Goal: Task Accomplishment & Management: Manage account settings

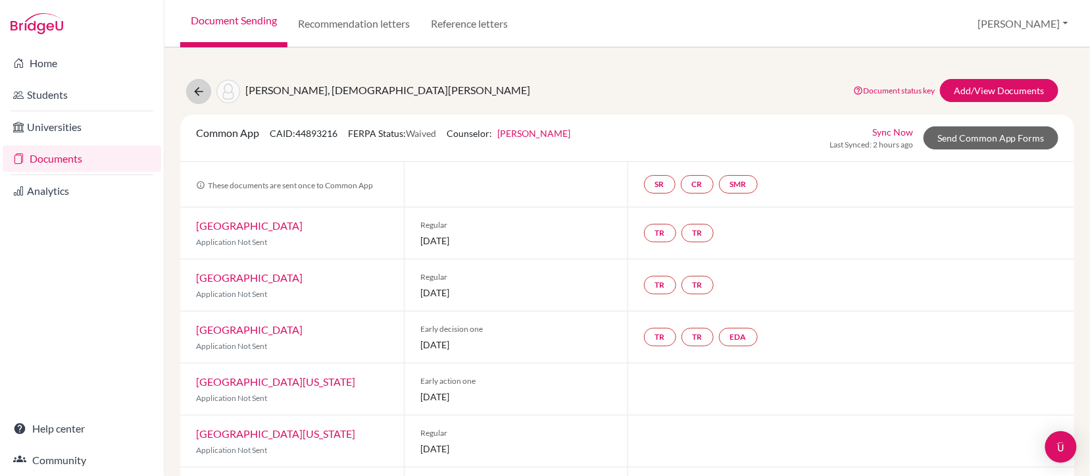
click at [194, 93] on icon at bounding box center [198, 91] width 13 height 13
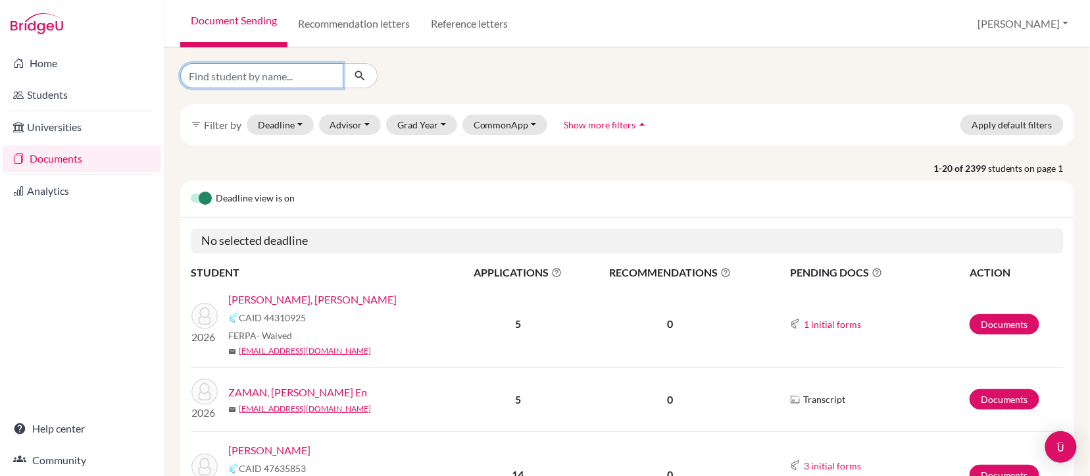
click at [286, 80] on input "Find student by name..." at bounding box center [261, 75] width 163 height 25
type input "mingxuan"
click at [360, 75] on button "submit" at bounding box center [360, 75] width 35 height 25
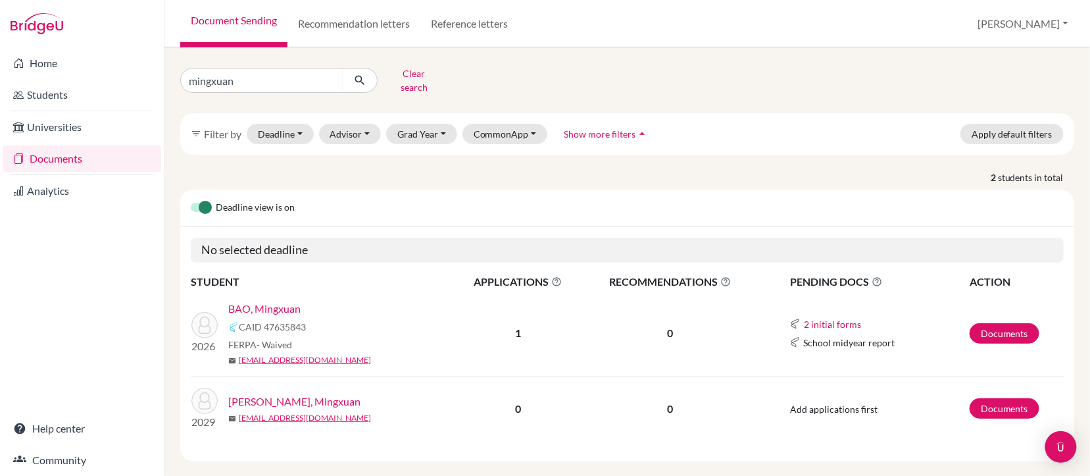
click at [258, 301] on link "BAO, Mingxuan" at bounding box center [264, 309] width 72 height 16
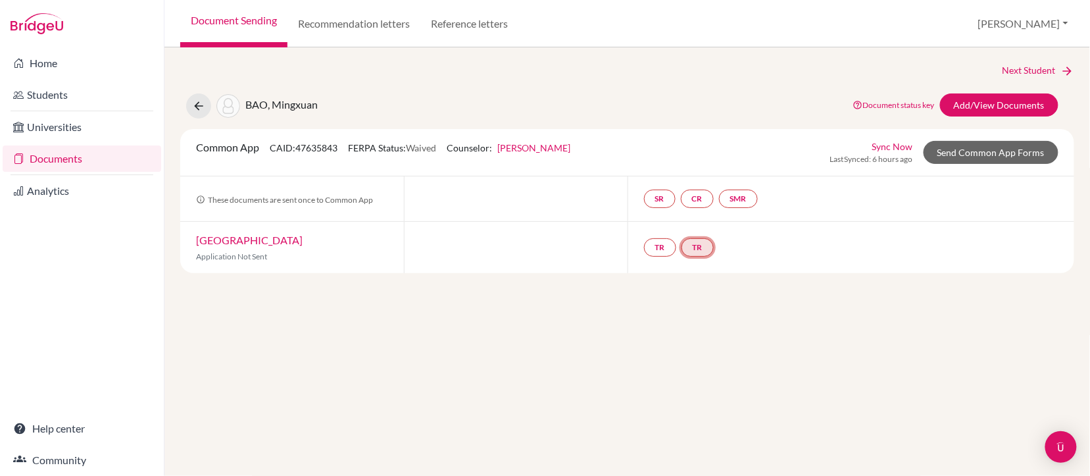
click at [707, 242] on link "TR" at bounding box center [698, 247] width 32 height 18
click at [661, 238] on link "TR" at bounding box center [660, 247] width 32 height 18
click at [642, 306] on div "Next Student BAO, Mingxuan Document status key TR Requirement. Document not upl…" at bounding box center [628, 261] width 926 height 428
click at [55, 89] on link "Students" at bounding box center [82, 95] width 159 height 26
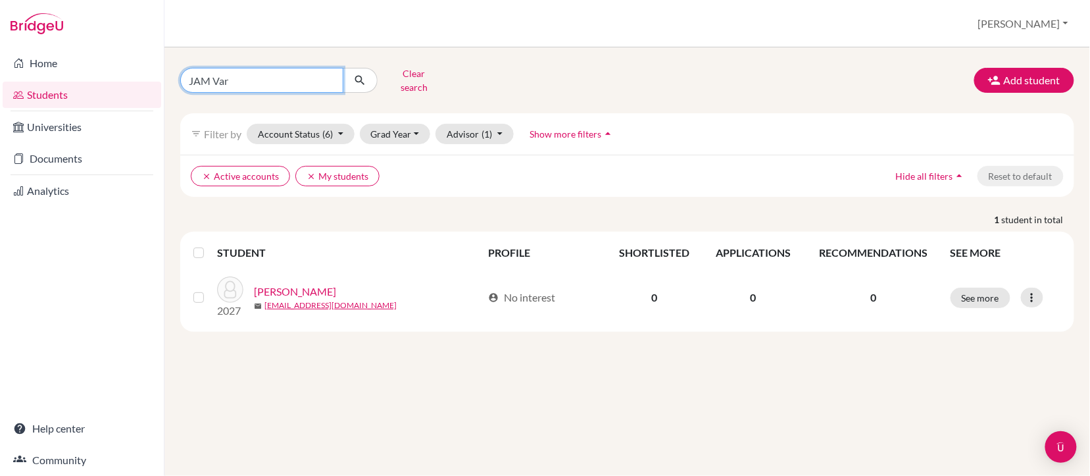
click at [244, 74] on input "JAM Var" at bounding box center [261, 80] width 163 height 25
type input "J"
type input "mingxuan"
click at [360, 75] on button "submit" at bounding box center [360, 80] width 35 height 25
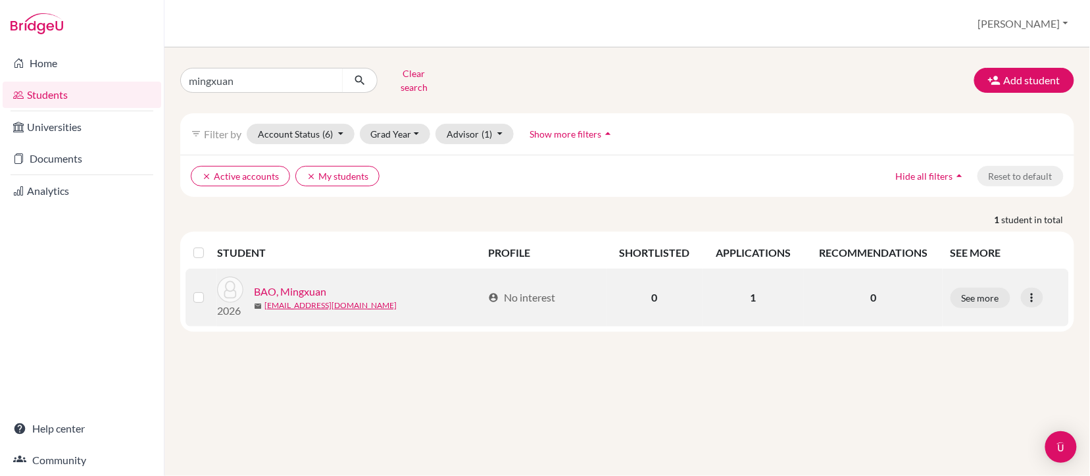
click at [284, 284] on link "BAO, Mingxuan" at bounding box center [290, 292] width 72 height 16
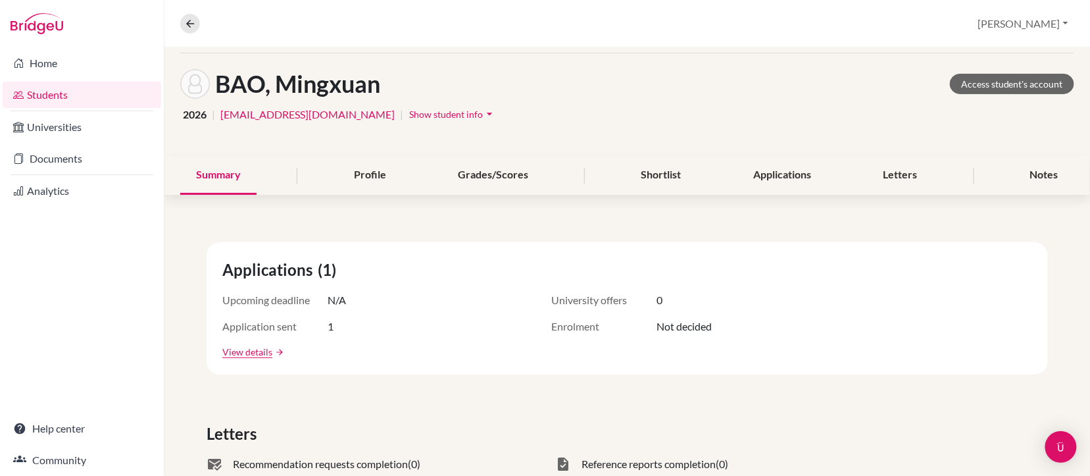
scroll to position [53, 0]
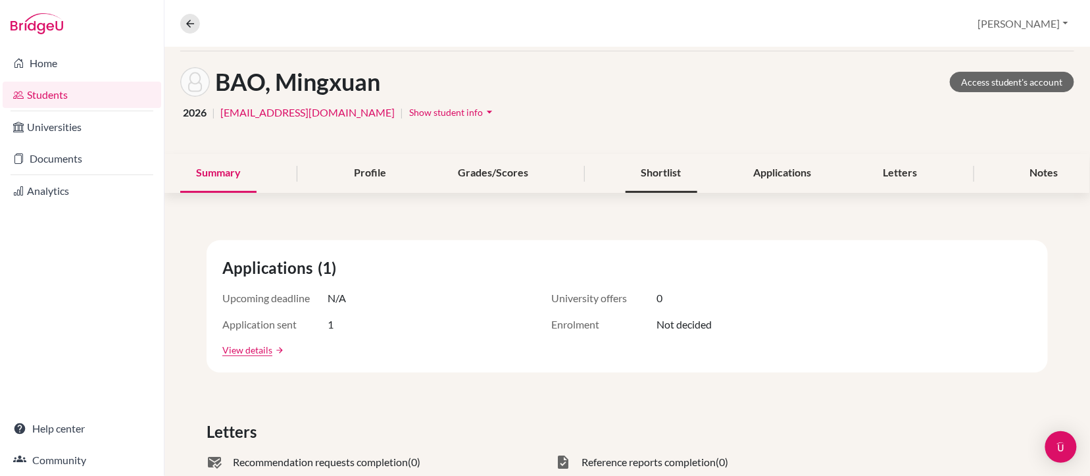
click at [677, 167] on div "Shortlist" at bounding box center [662, 173] width 72 height 39
